Goal: Information Seeking & Learning: Get advice/opinions

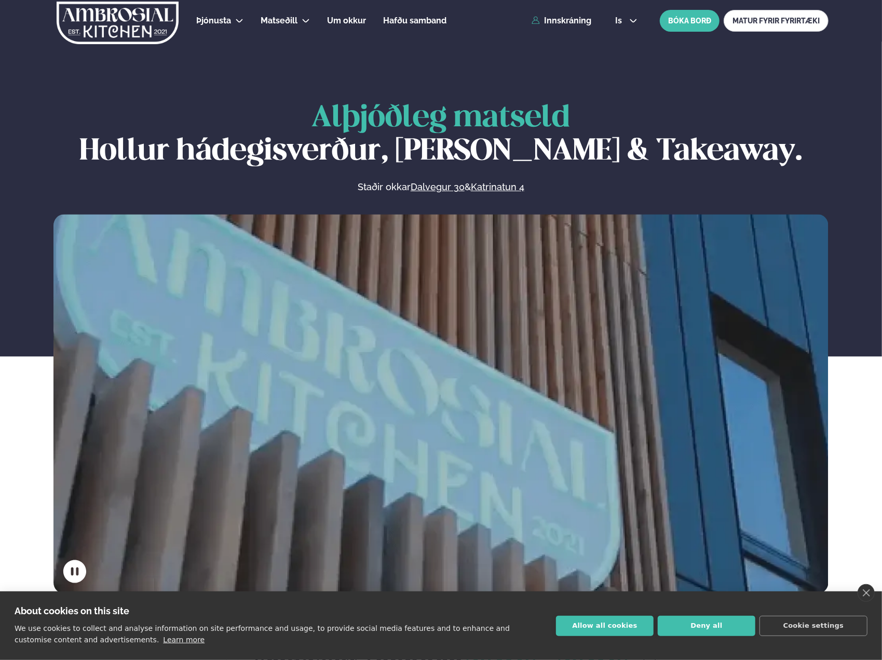
click at [426, 187] on link "Dalvegur 30" at bounding box center [438, 187] width 54 height 12
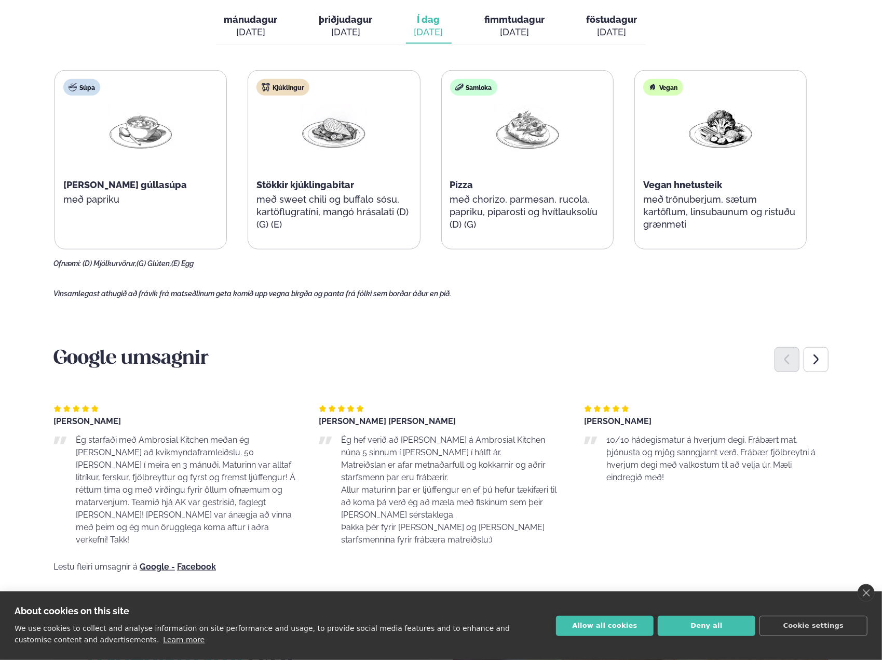
scroll to position [519, 0]
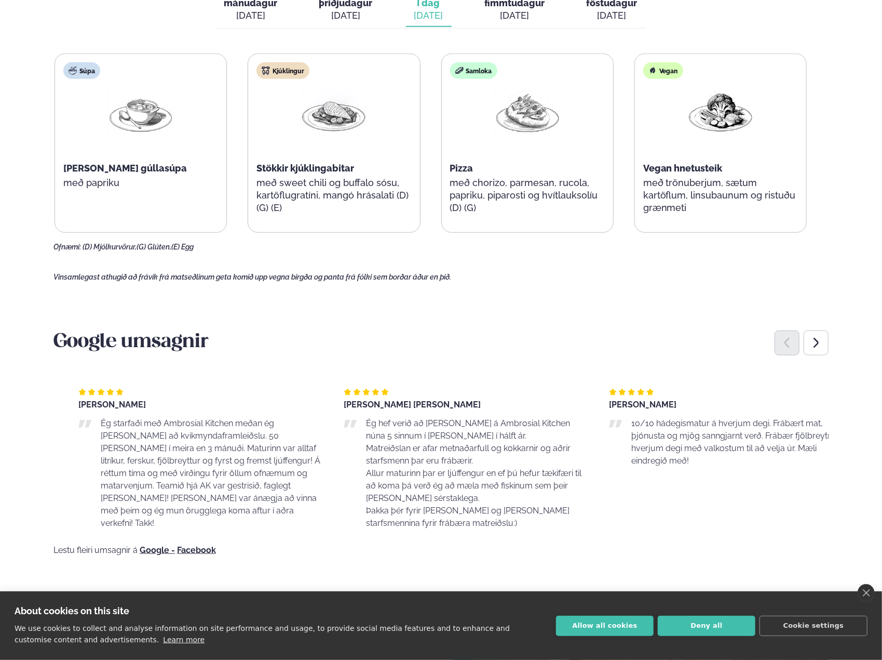
click at [397, 460] on div "Ég hef verið að [PERSON_NAME] á Ambrosial Kitchen núna 5 sinnum í [PERSON_NAME]…" at bounding box center [466, 473] width 245 height 112
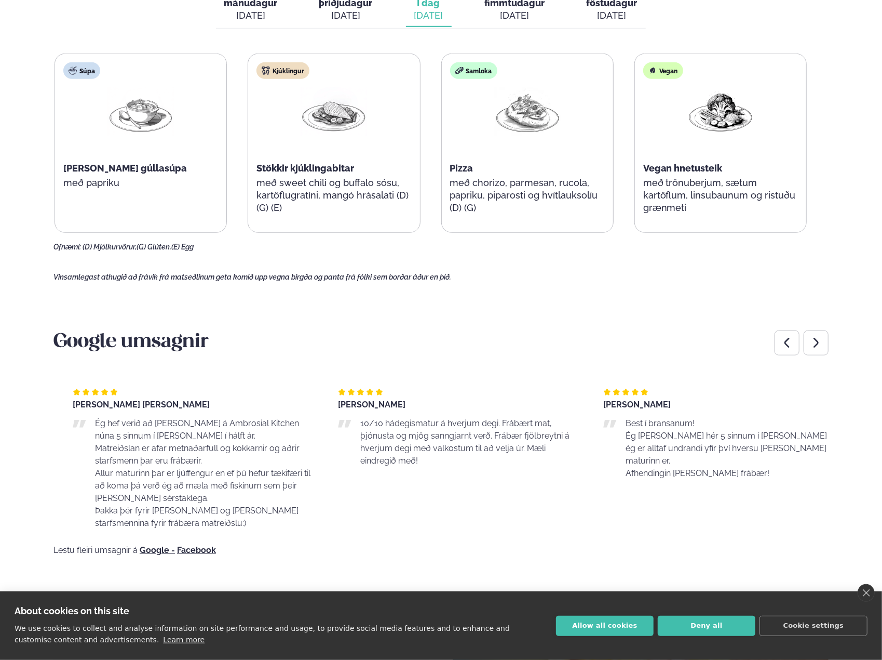
click at [116, 448] on p "Matreiðslan er afar metnaðarfull og kokkarnir og aðrir starfsmenn þar eru frábæ…" at bounding box center [206, 454] width 222 height 25
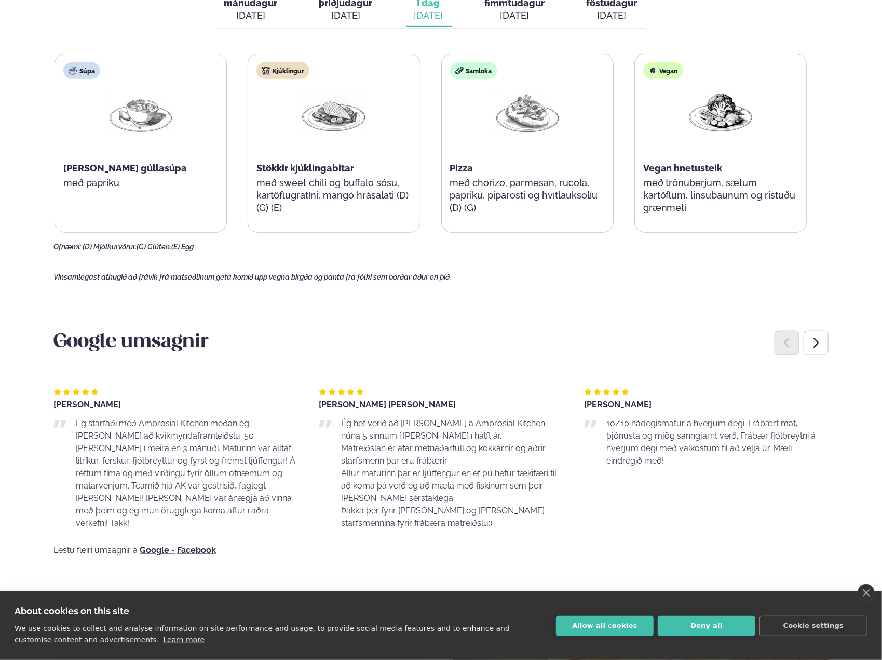
click at [341, 440] on p "Ég hef verið að [PERSON_NAME] á Ambrosial Kitchen núna 5 sinnum í [PERSON_NAME]…" at bounding box center [452, 429] width 222 height 25
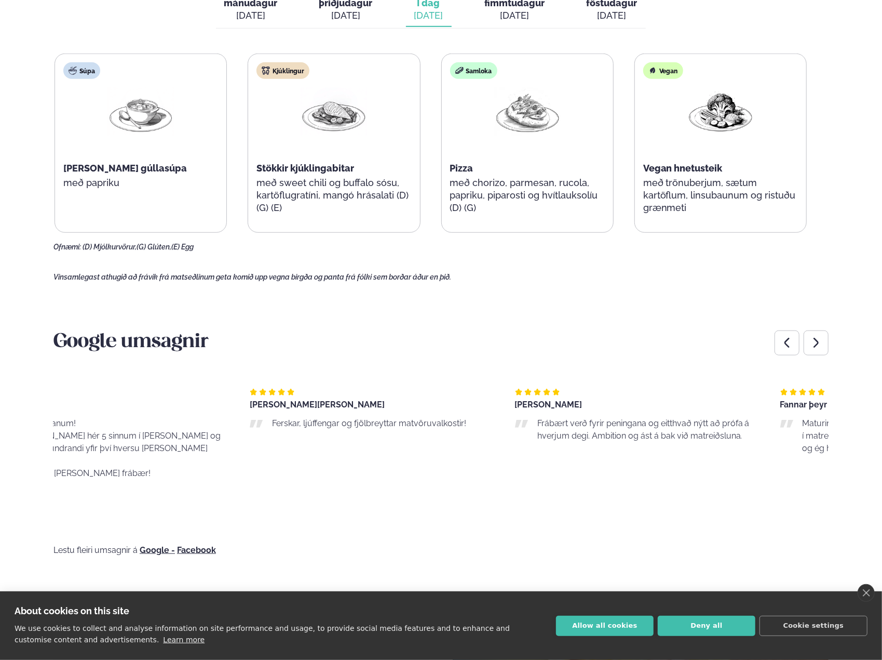
click at [250, 436] on div "[PERSON_NAME] [DEMOGRAPHIC_DATA], ljúffengar og fjölbreyttar matvöruvalkostir!" at bounding box center [372, 450] width 245 height 158
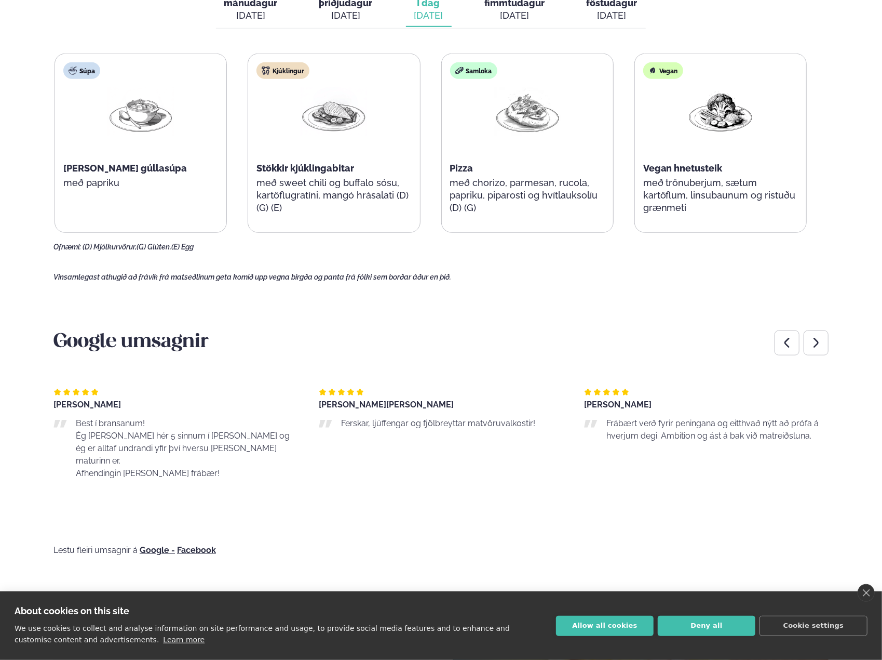
click at [584, 436] on div "Frábært verð fyrir peningana og eitthvað nýtt að prófa á hverjum degi. Ambition…" at bounding box center [706, 429] width 245 height 25
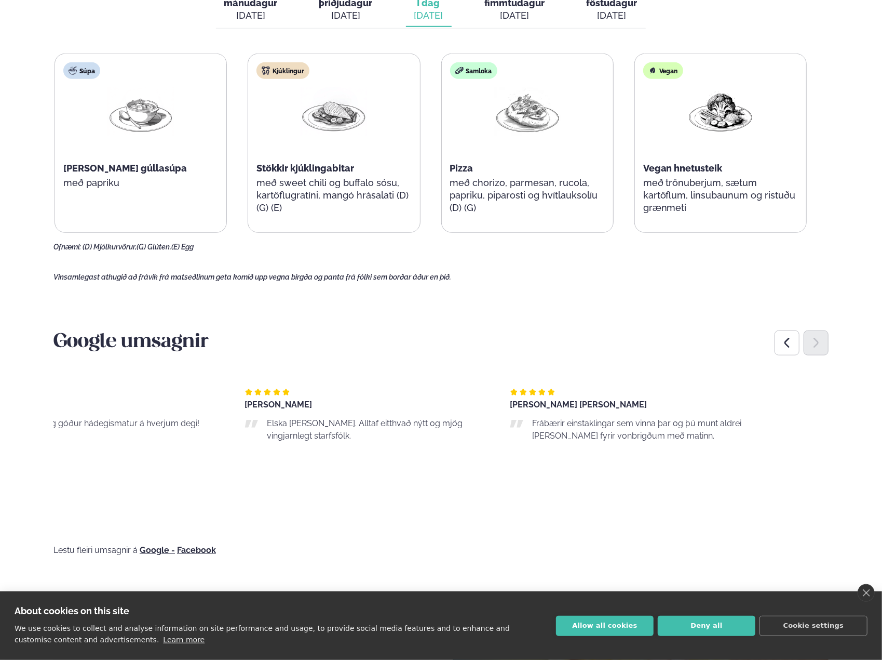
click at [206, 436] on div "[PERSON_NAME] Ég starfaði með Ambrosial Kitchen meðan ég [PERSON_NAME] að kvikm…" at bounding box center [440, 450] width 775 height 158
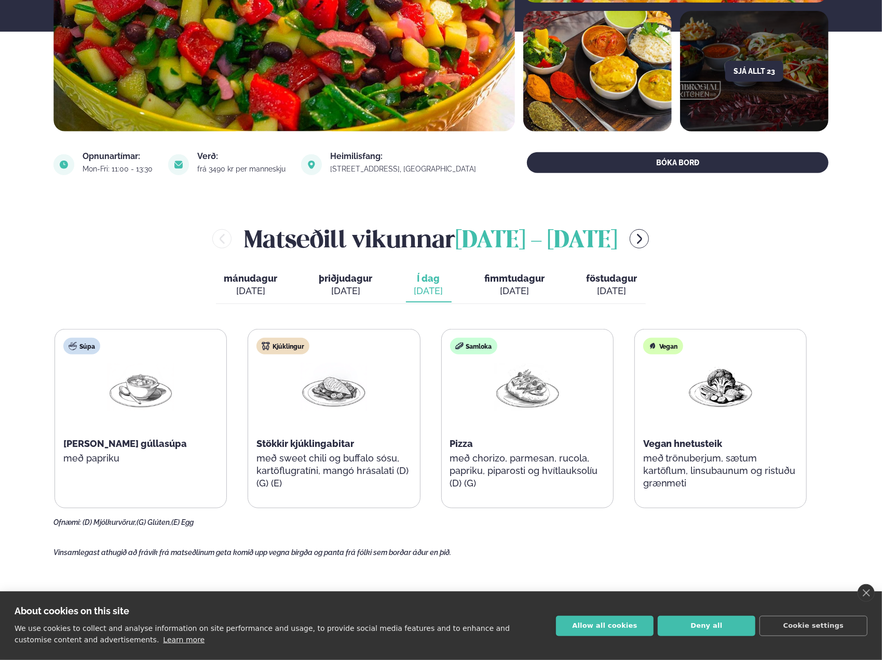
scroll to position [0, 0]
